Goal: Transaction & Acquisition: Obtain resource

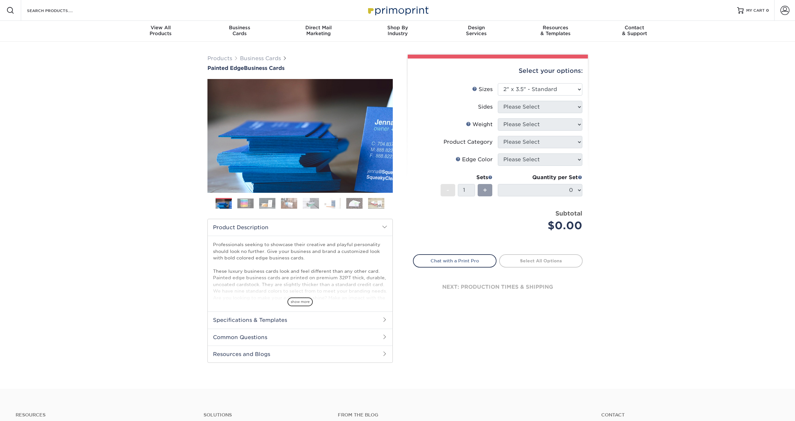
select select "2.00x3.50"
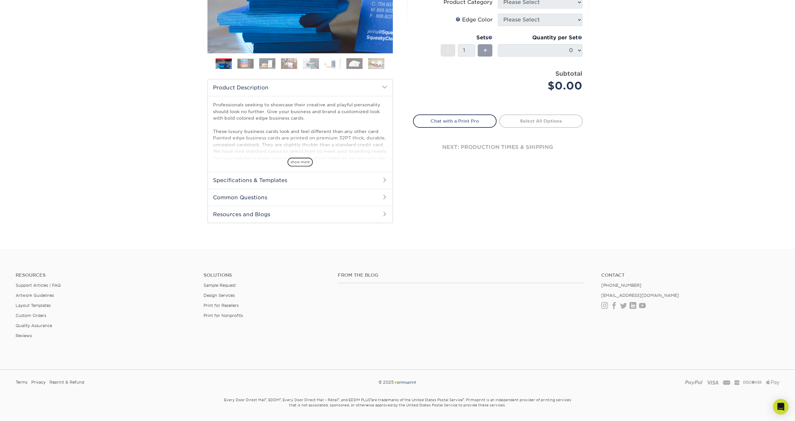
scroll to position [157, 0]
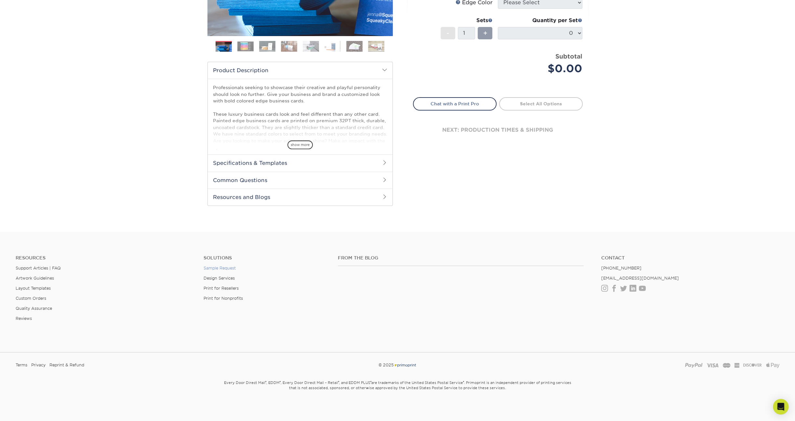
click at [231, 267] on link "Sample Request" at bounding box center [219, 268] width 32 height 5
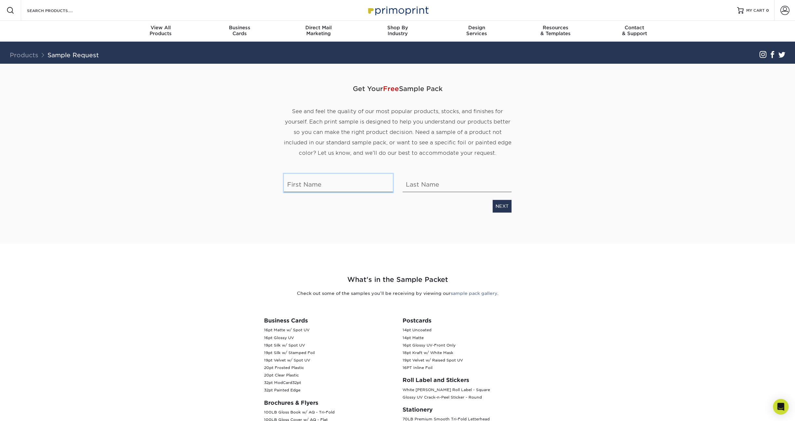
click at [352, 188] on input "text" at bounding box center [338, 183] width 109 height 18
type input "Steven"
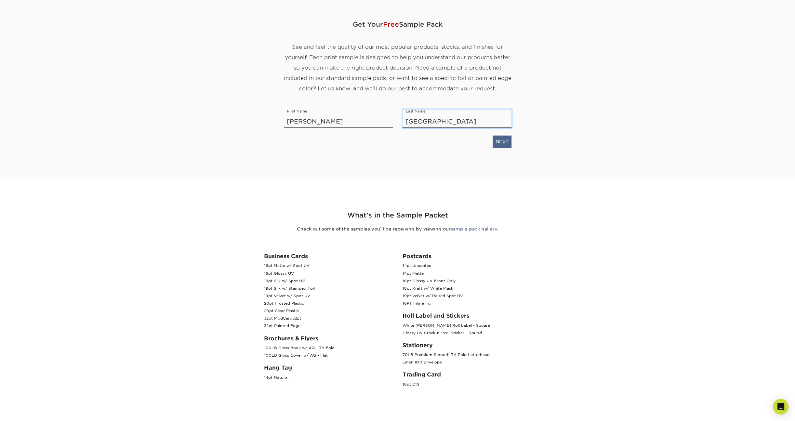
type input "England"
click at [500, 142] on link "NEXT" at bounding box center [501, 141] width 19 height 12
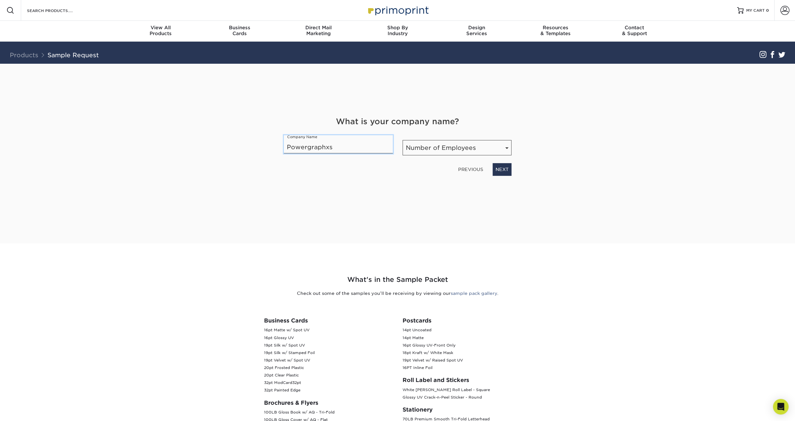
type input "Powergraphxs"
click at [508, 149] on select "Number of Employees Self-employed 1-10 employees 11-50 employees 51-200 employe…" at bounding box center [456, 147] width 109 height 15
select select "1-10"
click at [402, 140] on select "Number of Employees Self-employed 1-10 employees 11-50 employees 51-200 employe…" at bounding box center [456, 147] width 109 height 15
click at [503, 170] on link "NEXT" at bounding box center [501, 169] width 19 height 12
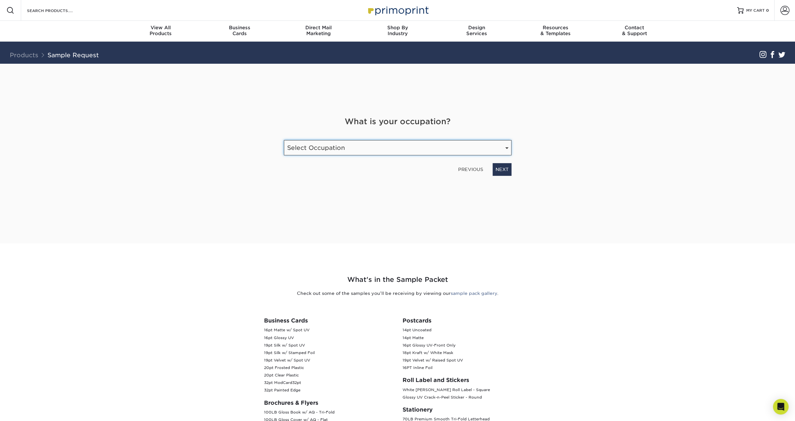
click at [445, 144] on select "Select Occupation Agency Automotive Blogger Cleaning Services Construction Educ…" at bounding box center [397, 147] width 227 height 15
select select "Agency"
click at [284, 140] on select "Select Occupation Agency Automotive Blogger Cleaning Services Construction Educ…" at bounding box center [397, 147] width 227 height 15
click at [499, 167] on link "NEXT" at bounding box center [501, 169] width 19 height 12
type input "englandsc@powergraphxs.com"
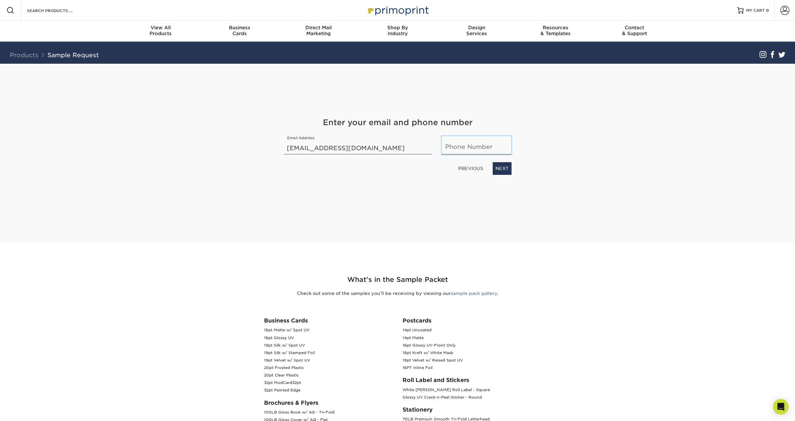
click at [501, 147] on input "text" at bounding box center [476, 145] width 69 height 18
type input "4805227678"
click at [500, 169] on link "NEXT" at bounding box center [501, 168] width 19 height 12
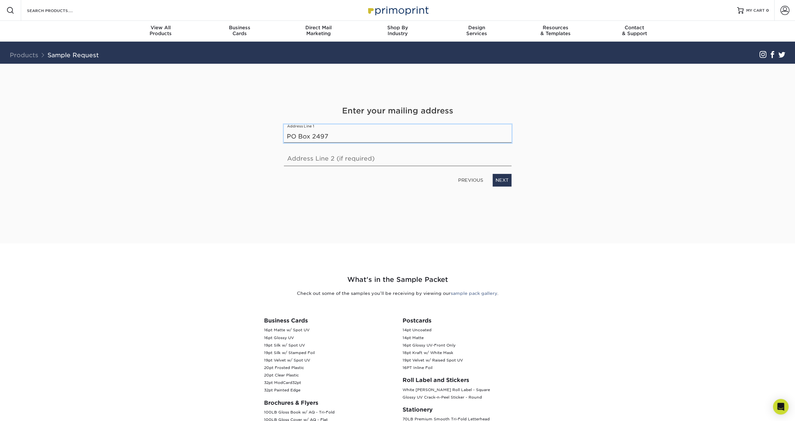
type input "PO Box 2497"
click at [504, 179] on link "NEXT" at bounding box center [501, 180] width 19 height 12
type input "Scottsdale"
select select "AZ"
click at [363, 158] on input "text" at bounding box center [338, 157] width 109 height 18
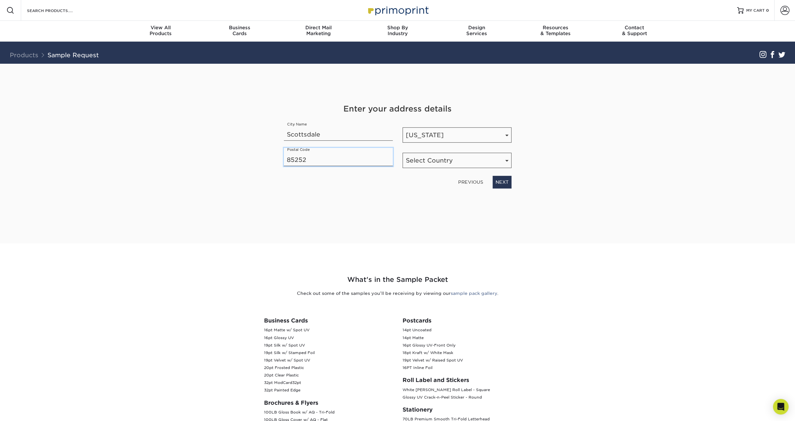
type input "85252"
click at [424, 160] on select "Select Country United States Canada" at bounding box center [456, 160] width 109 height 15
select select "US"
click at [402, 153] on select "Select Country United States Canada" at bounding box center [456, 160] width 109 height 15
click at [507, 181] on link "NEXT" at bounding box center [501, 182] width 19 height 12
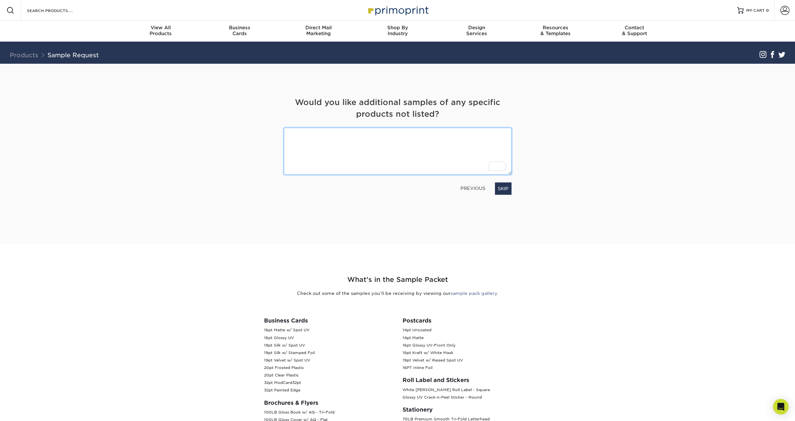
click at [371, 141] on textarea "To enrich screen reader interactions, please activate Accessibility in Grammarl…" at bounding box center [397, 151] width 227 height 46
type textarea "Painted Edge Print or Digital Edge Print"
click at [500, 186] on link "NEXT" at bounding box center [501, 188] width 19 height 12
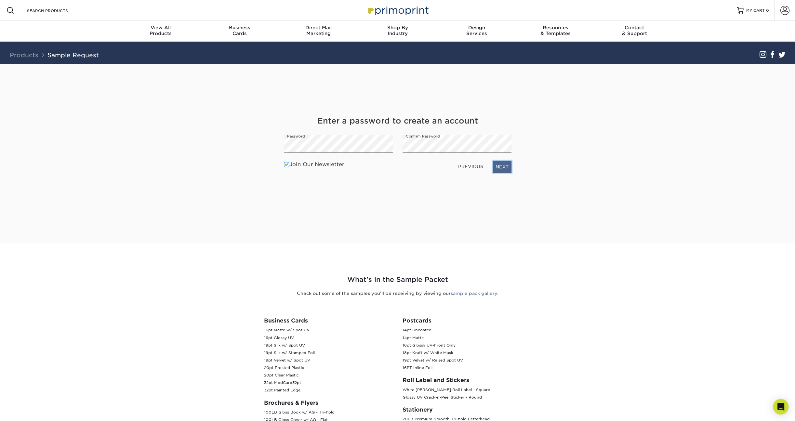
click at [500, 169] on link "NEXT" at bounding box center [501, 167] width 19 height 12
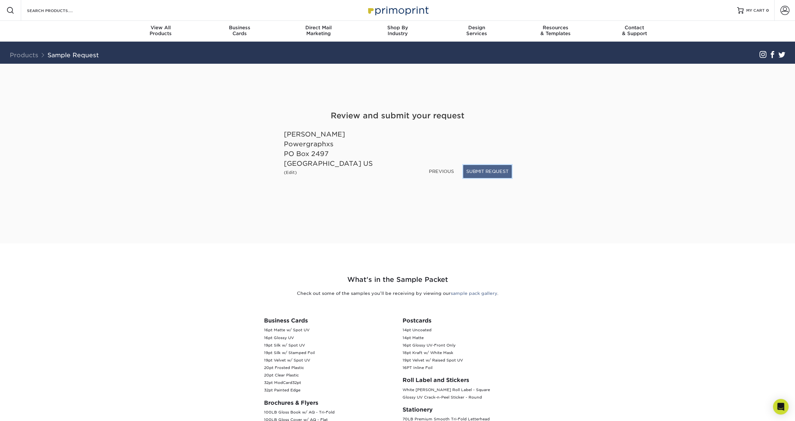
click at [478, 171] on button "SUBMIT REQUEST" at bounding box center [487, 171] width 48 height 12
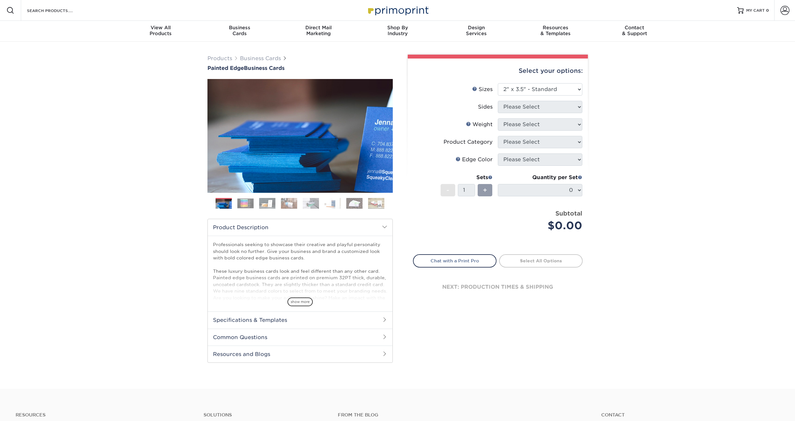
select select "2.00x3.50"
